Goal: Task Accomplishment & Management: Manage account settings

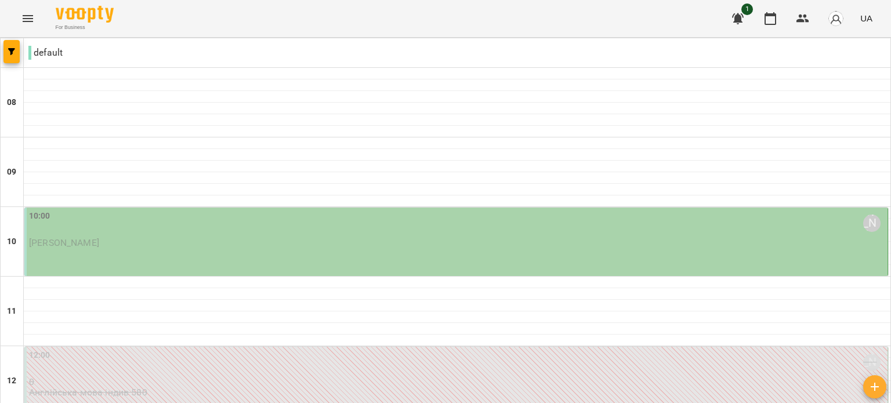
scroll to position [855, 0]
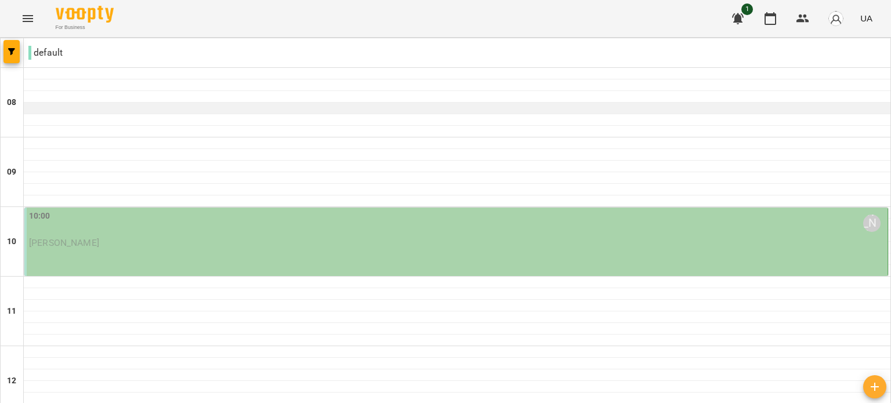
scroll to position [58, 0]
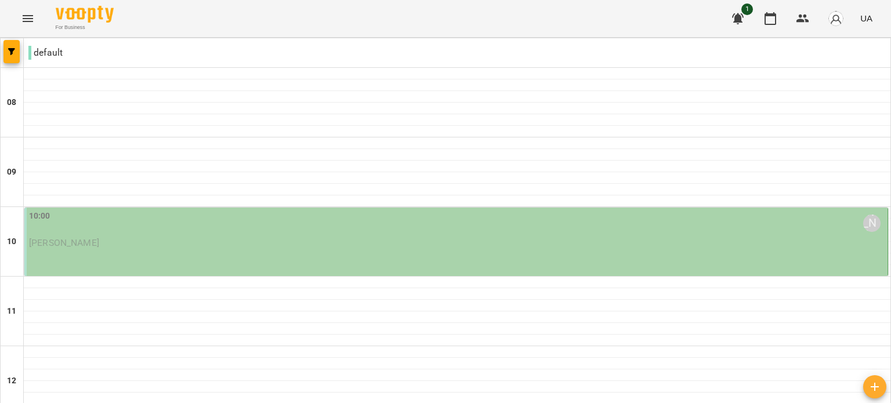
type input "**********"
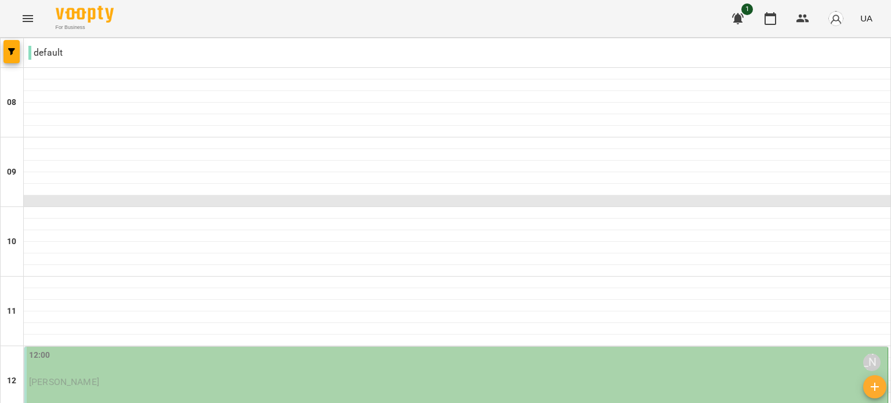
scroll to position [696, 0]
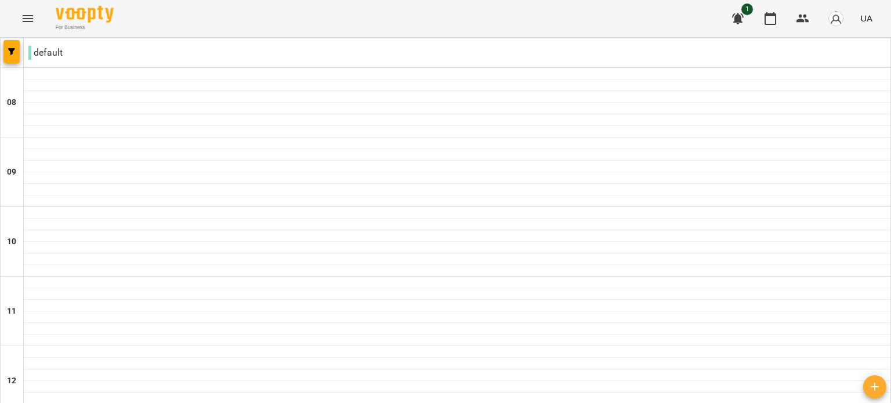
scroll to position [754, 0]
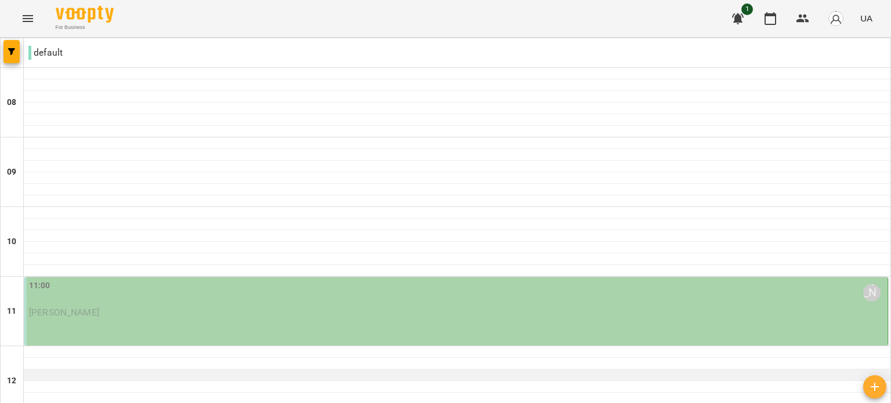
scroll to position [101, 0]
